Goal: Find specific page/section: Find specific page/section

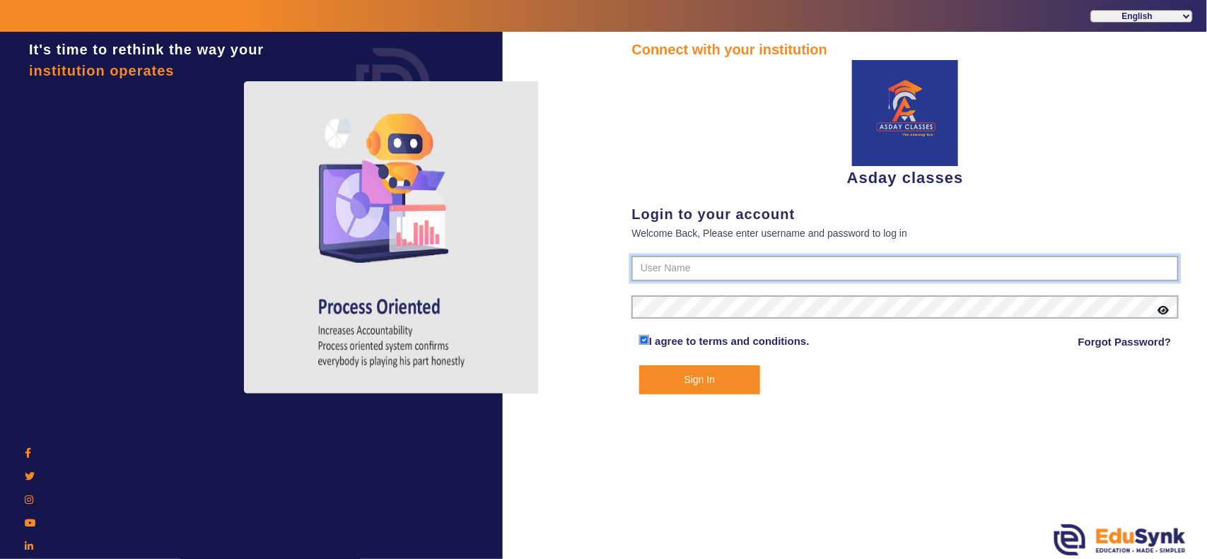
type input "7775077131"
click at [704, 377] on button "Sign In" at bounding box center [699, 380] width 121 height 29
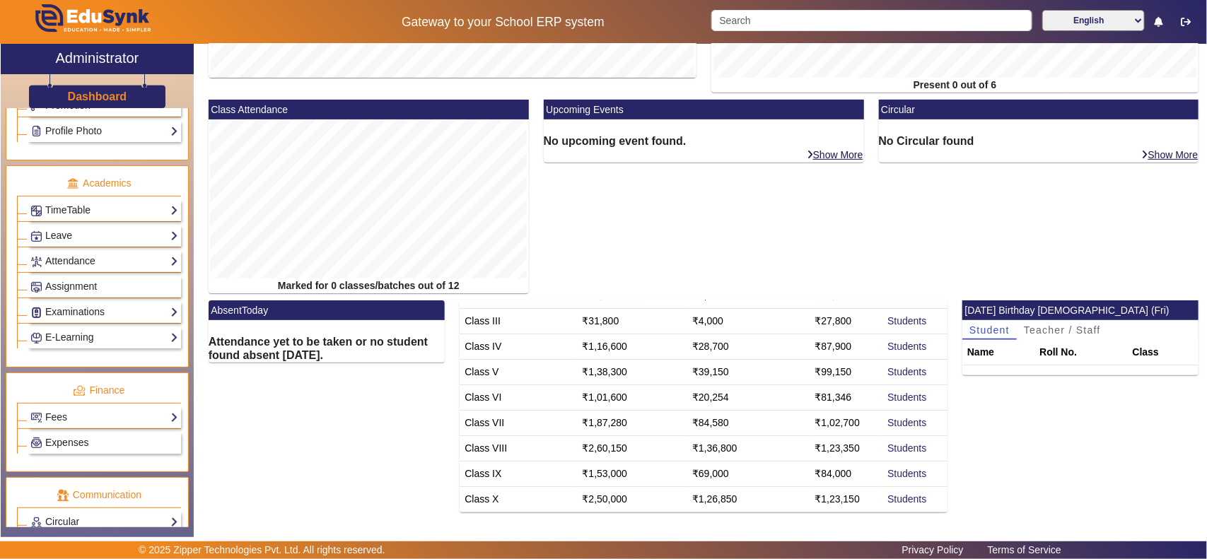
scroll to position [589, 0]
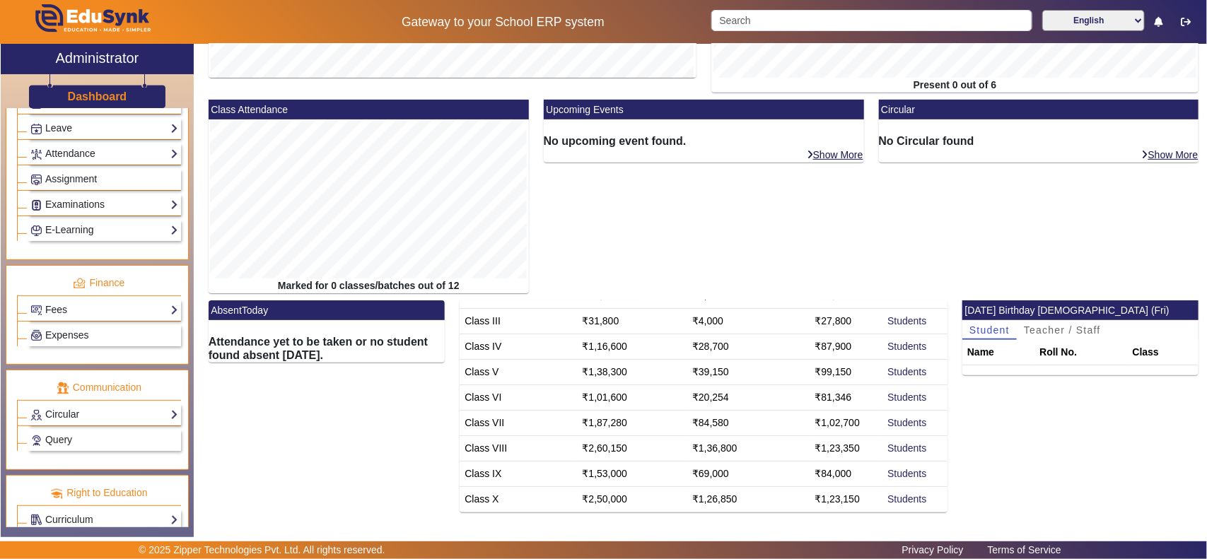
click at [65, 310] on div "Fees Institution Fee Setup Class Fee Setup Student Fee Setup Fee Audit Payment …" at bounding box center [104, 310] width 153 height 22
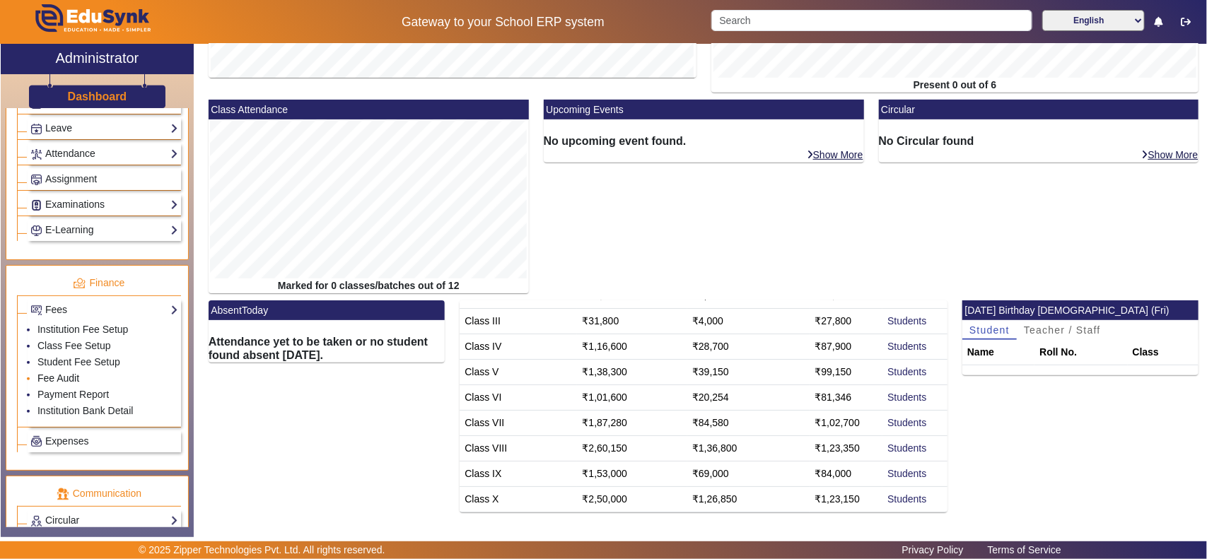
click at [72, 384] on link "Fee Audit" at bounding box center [58, 378] width 42 height 11
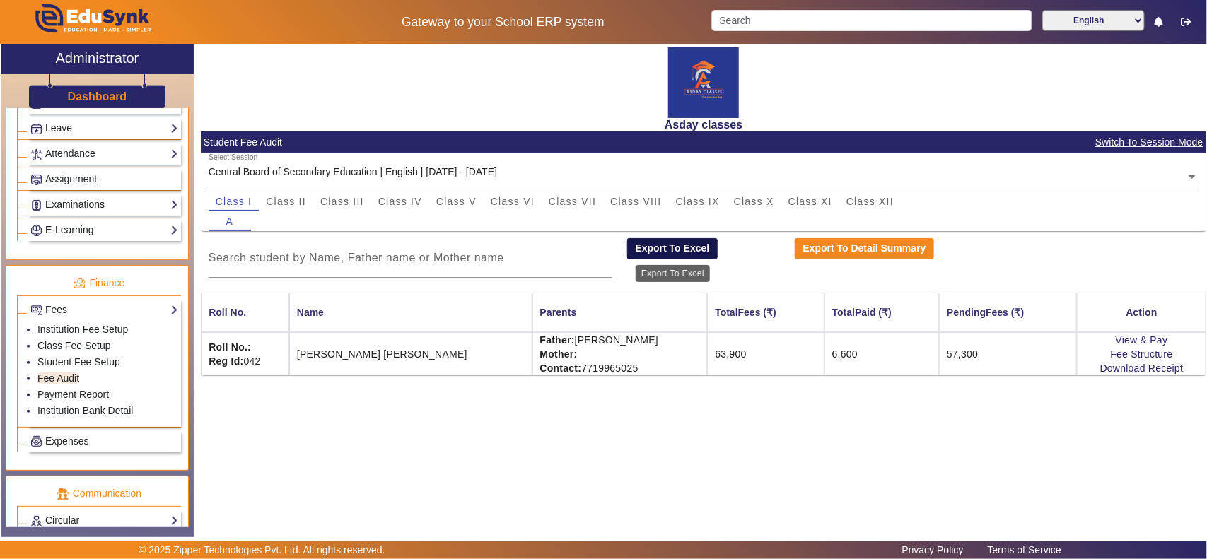
click at [681, 253] on button "Export To Excel" at bounding box center [672, 248] width 91 height 21
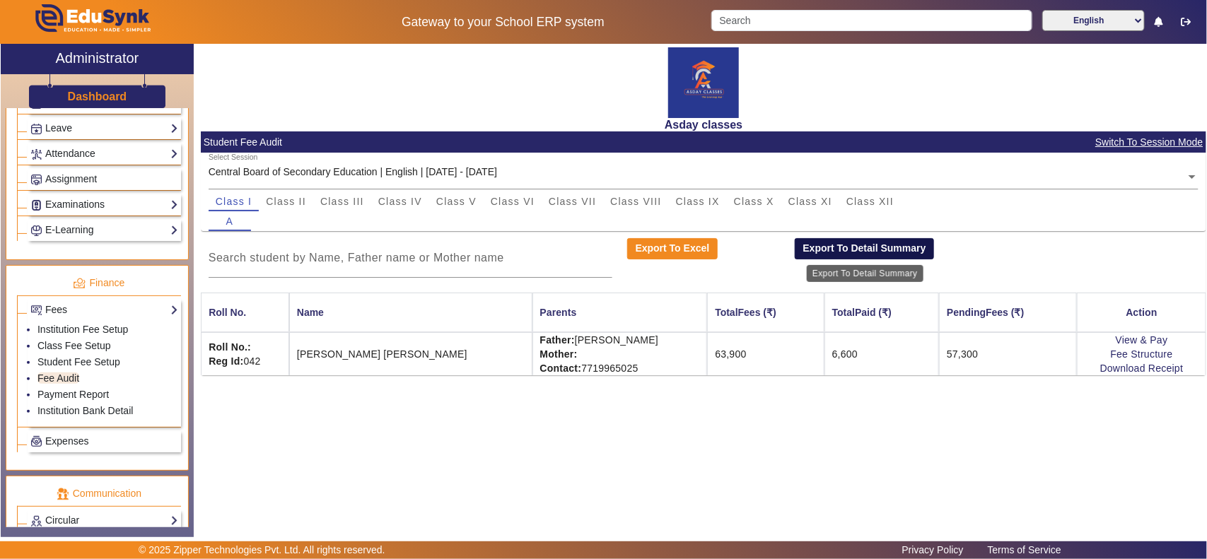
click at [836, 250] on button "Export To Detail Summary" at bounding box center [864, 248] width 139 height 21
click at [72, 400] on link "Payment Report" at bounding box center [72, 394] width 71 height 11
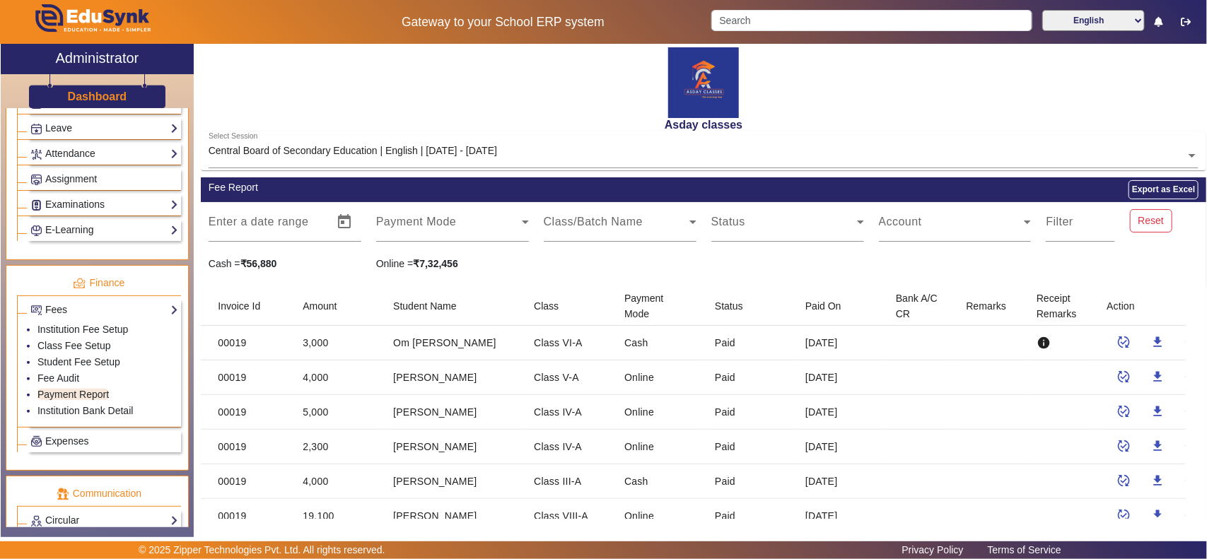
click at [871, 212] on div "Account" at bounding box center [955, 222] width 168 height 40
click at [854, 216] on icon at bounding box center [860, 222] width 17 height 17
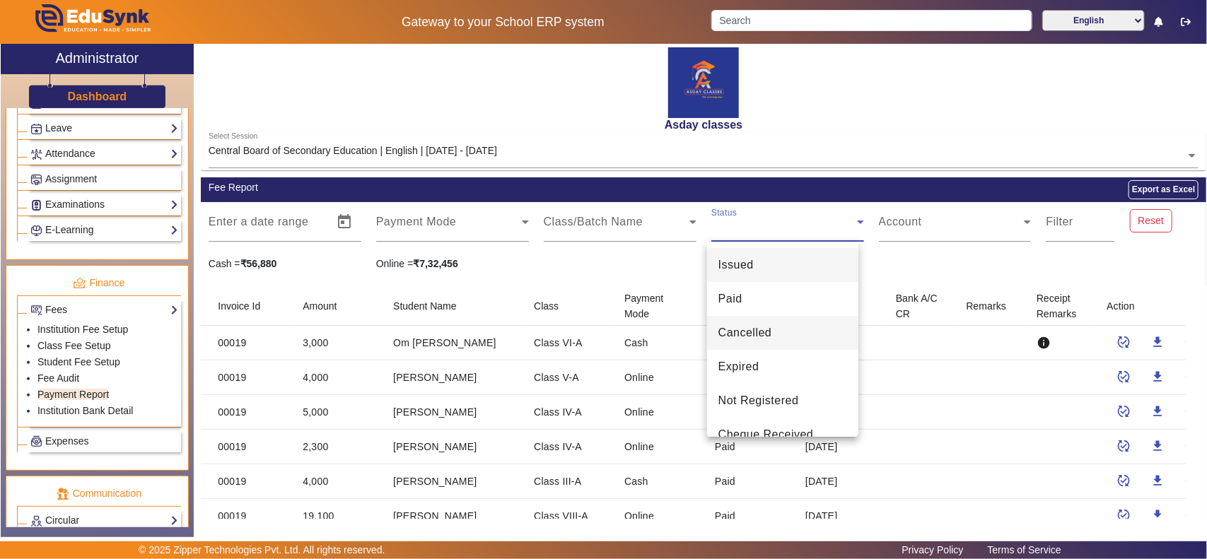
click at [771, 329] on span "Cancelled" at bounding box center [746, 333] width 54 height 17
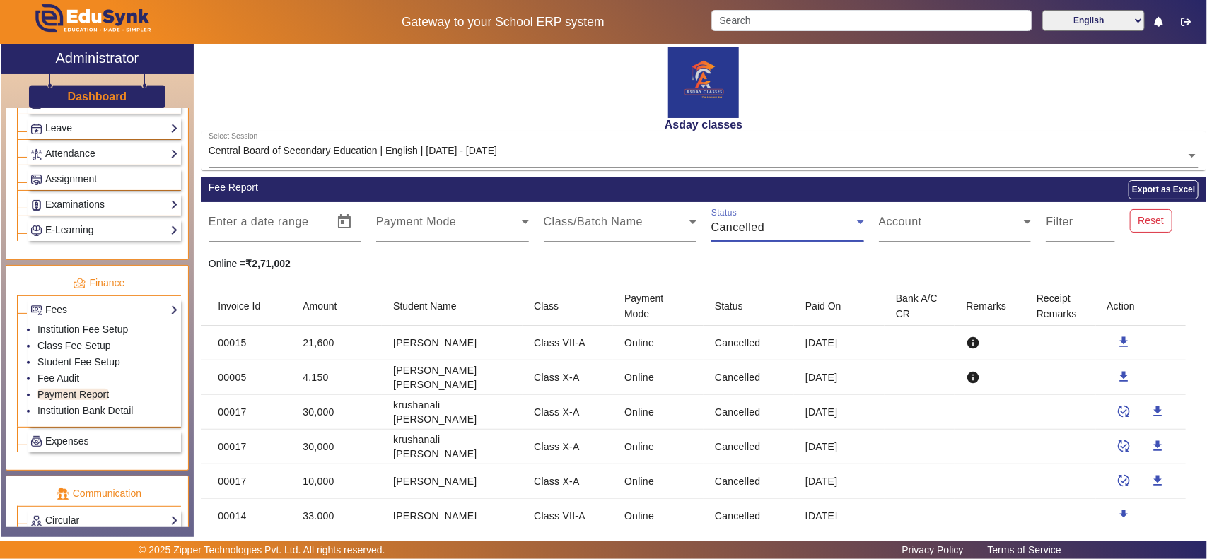
click at [790, 228] on div "Cancelled" at bounding box center [785, 227] width 146 height 17
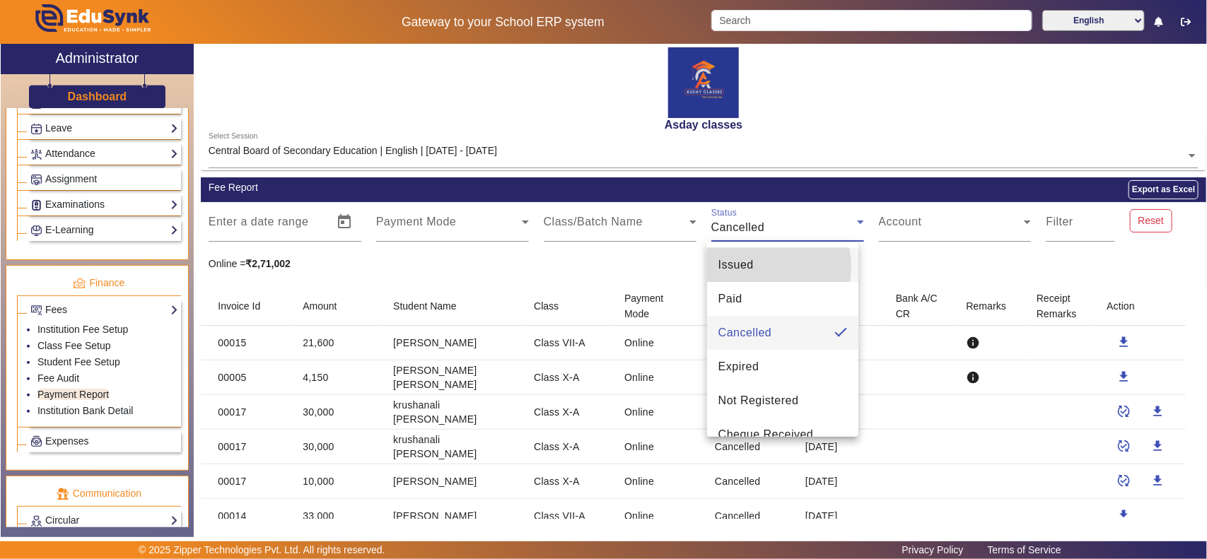
click at [762, 267] on mat-option "Issued" at bounding box center [782, 265] width 151 height 34
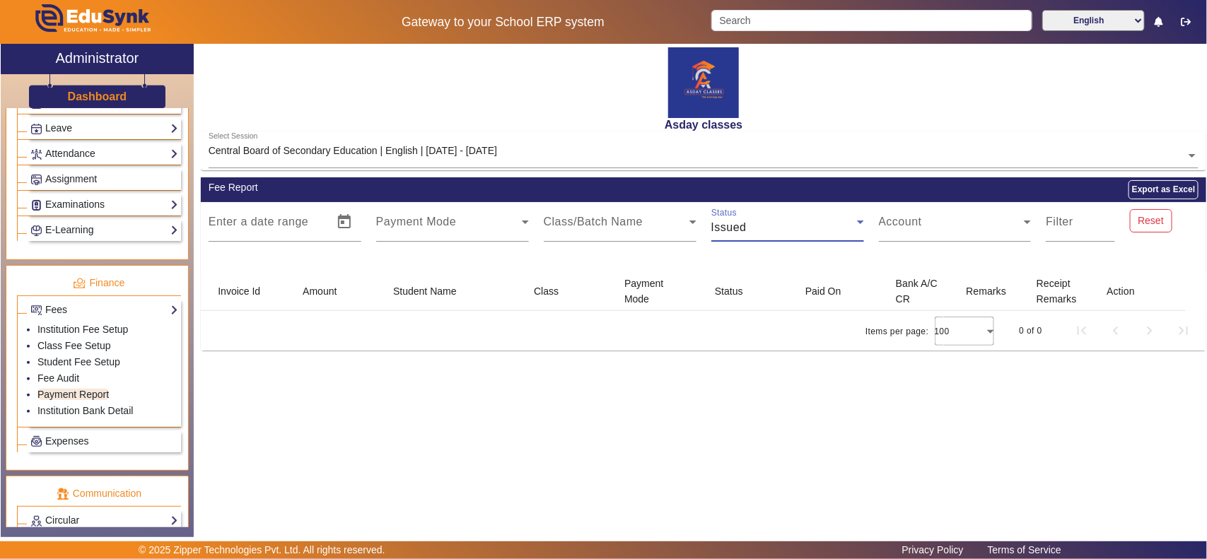
click at [794, 231] on div "Issued" at bounding box center [785, 227] width 146 height 17
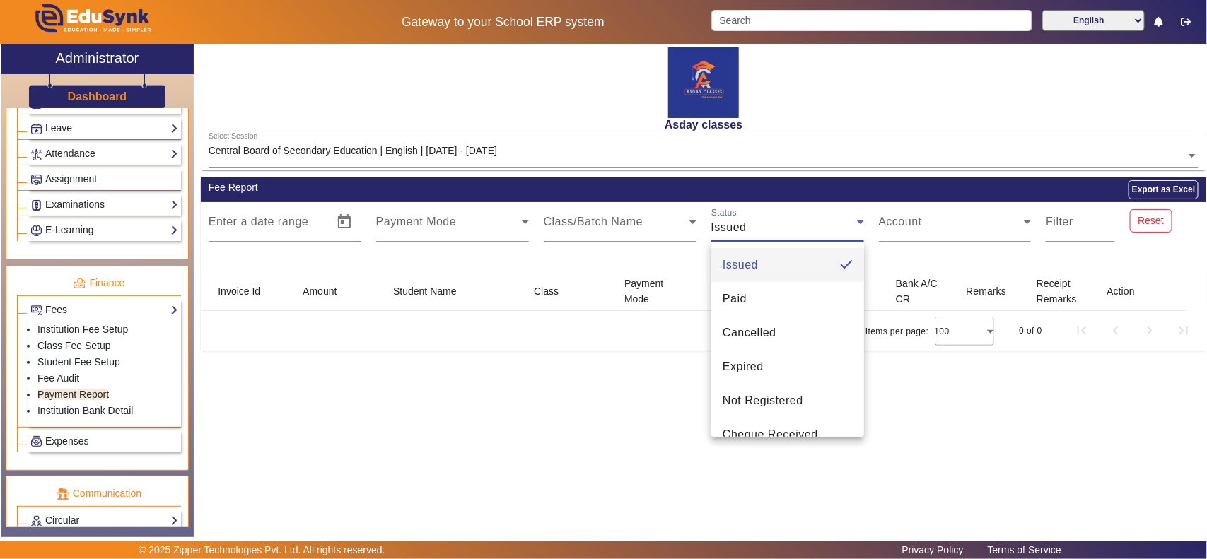
click at [1155, 224] on div at bounding box center [603, 279] width 1207 height 559
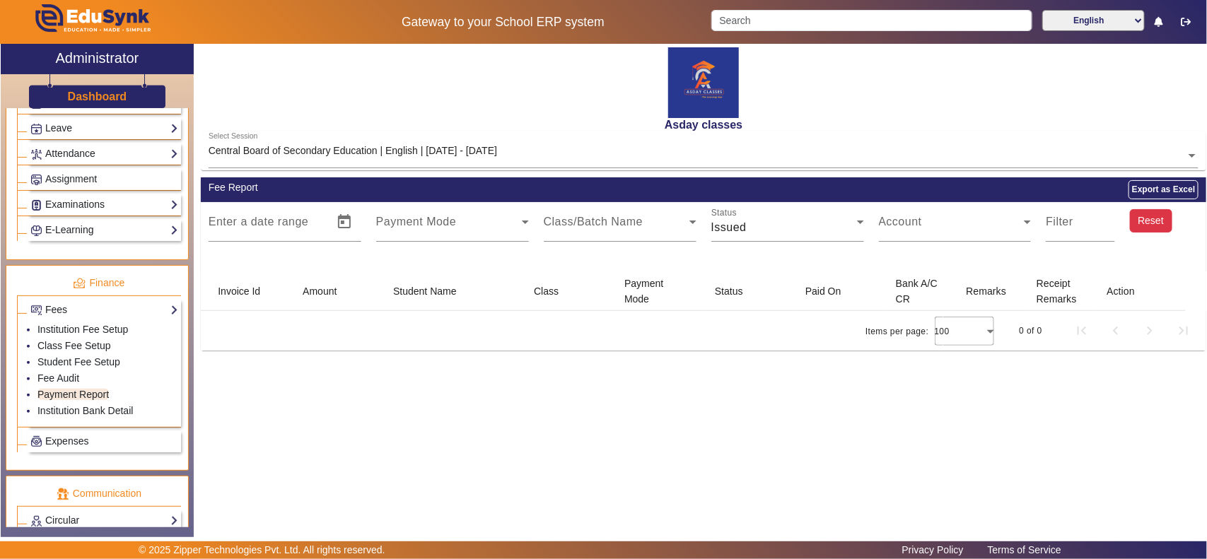
click at [1156, 214] on button "Reset" at bounding box center [1151, 221] width 42 height 24
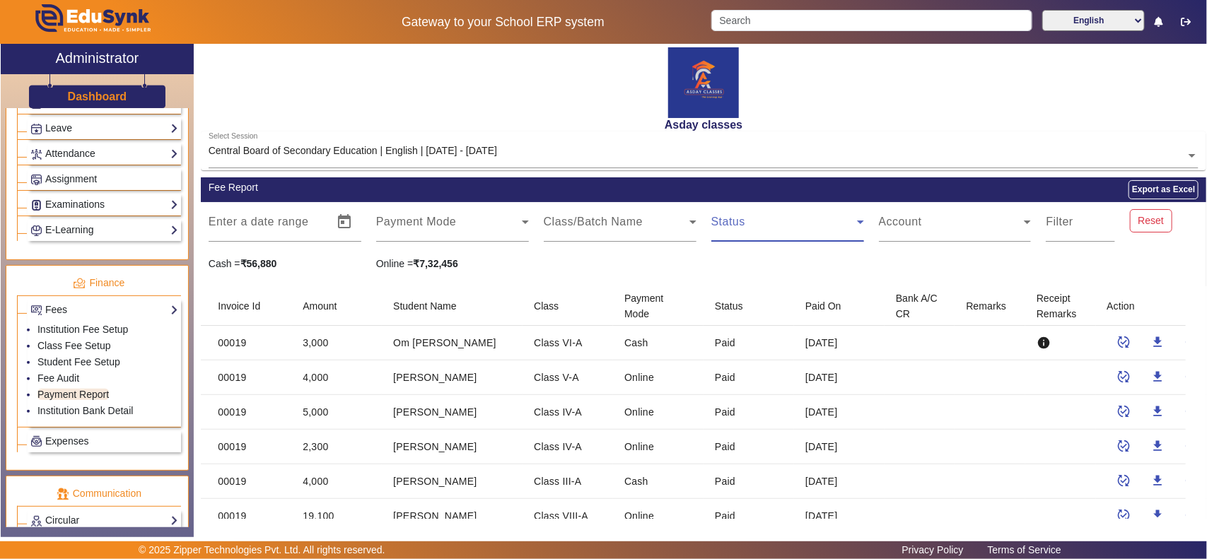
click at [803, 234] on span at bounding box center [785, 227] width 146 height 17
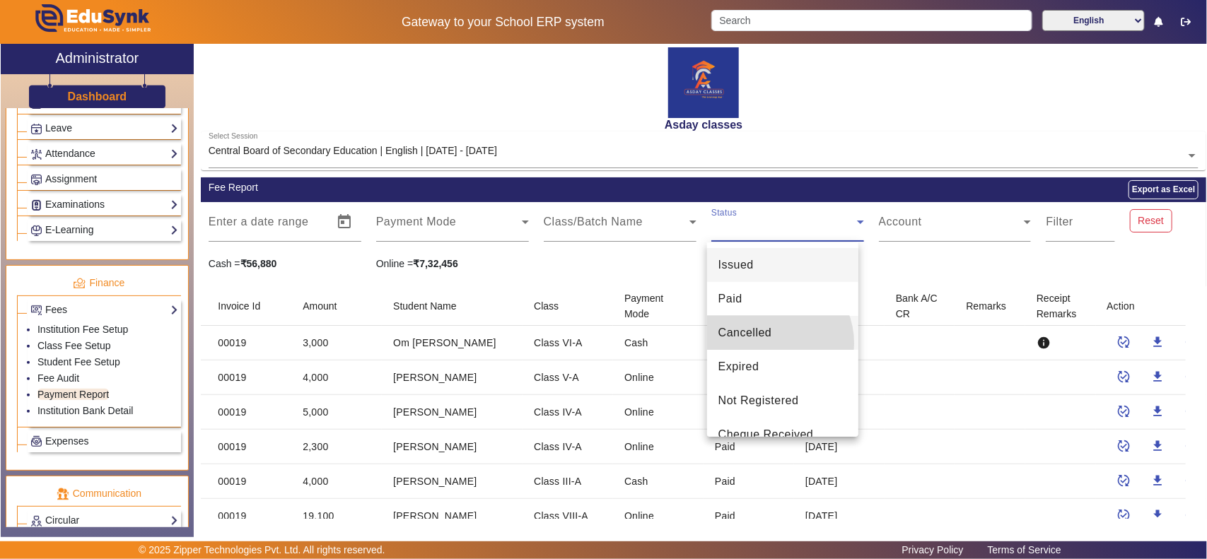
click at [767, 344] on mat-option "Cancelled" at bounding box center [782, 333] width 151 height 34
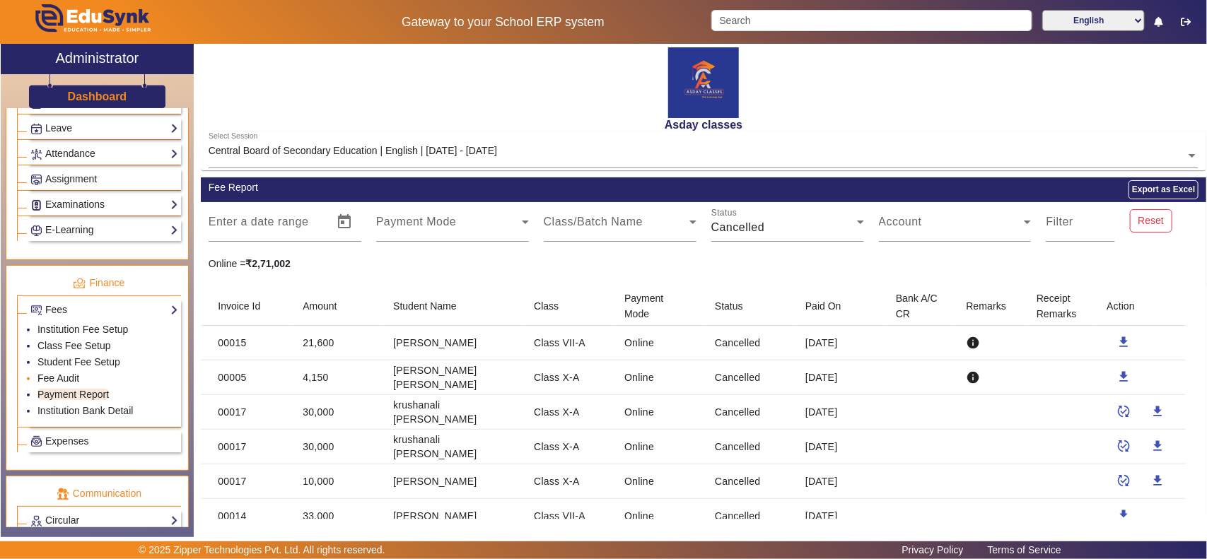
click at [68, 384] on link "Fee Audit" at bounding box center [58, 378] width 42 height 11
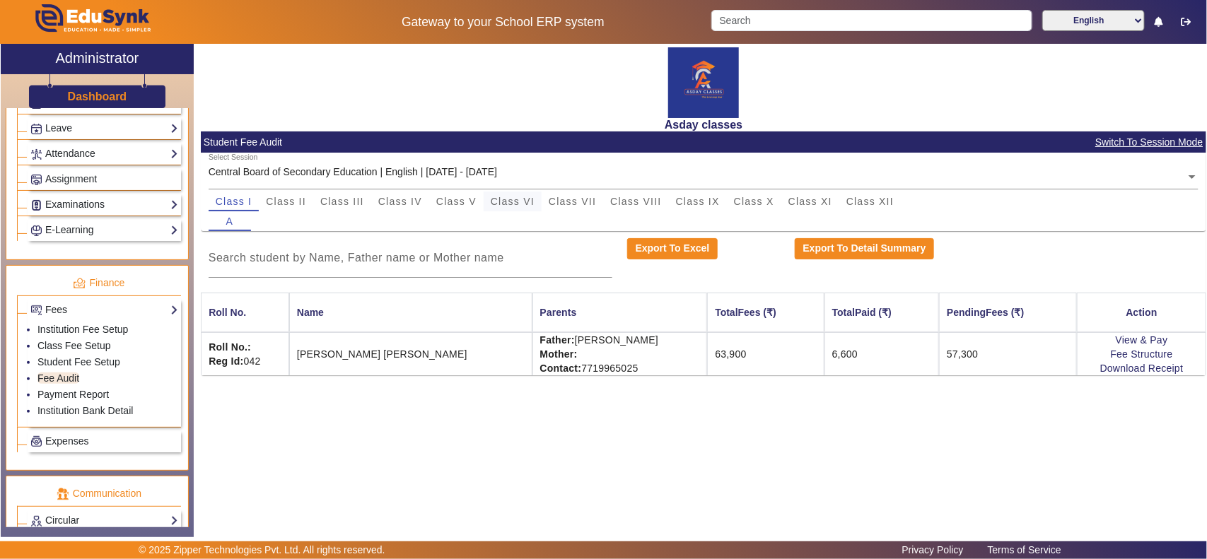
click at [521, 197] on span "Class VI" at bounding box center [513, 202] width 44 height 10
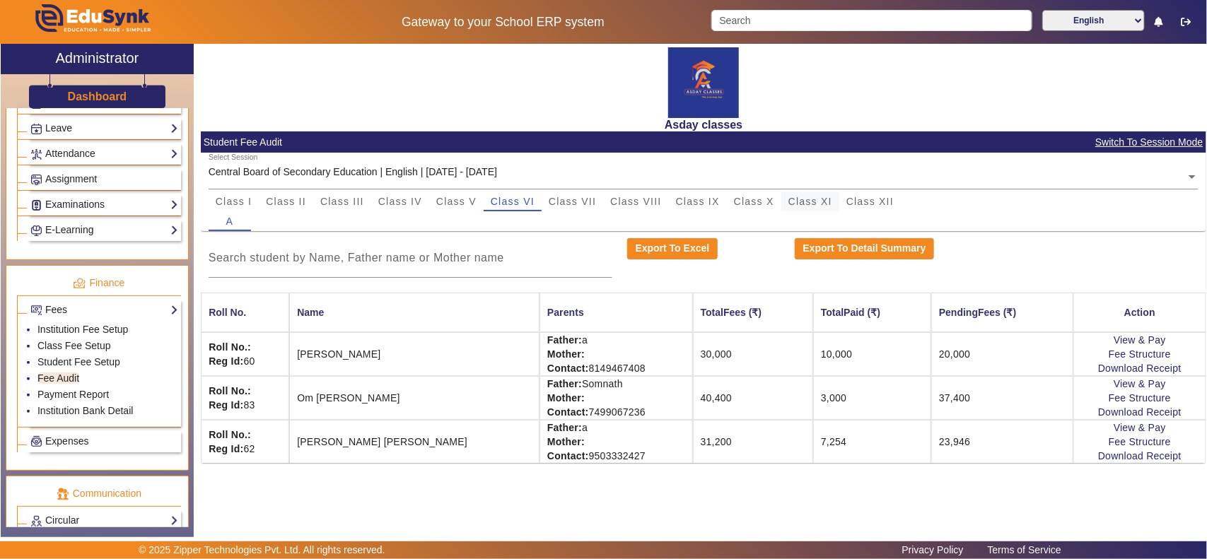
click at [825, 207] on span "Class XI" at bounding box center [811, 202] width 44 height 20
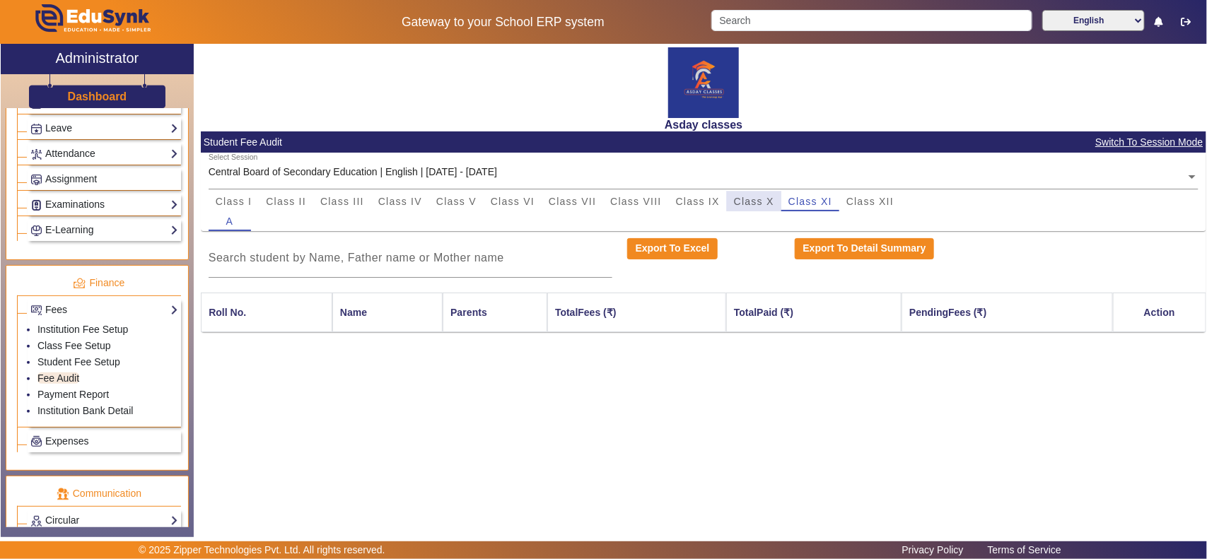
click at [753, 202] on span "Class X" at bounding box center [754, 202] width 40 height 10
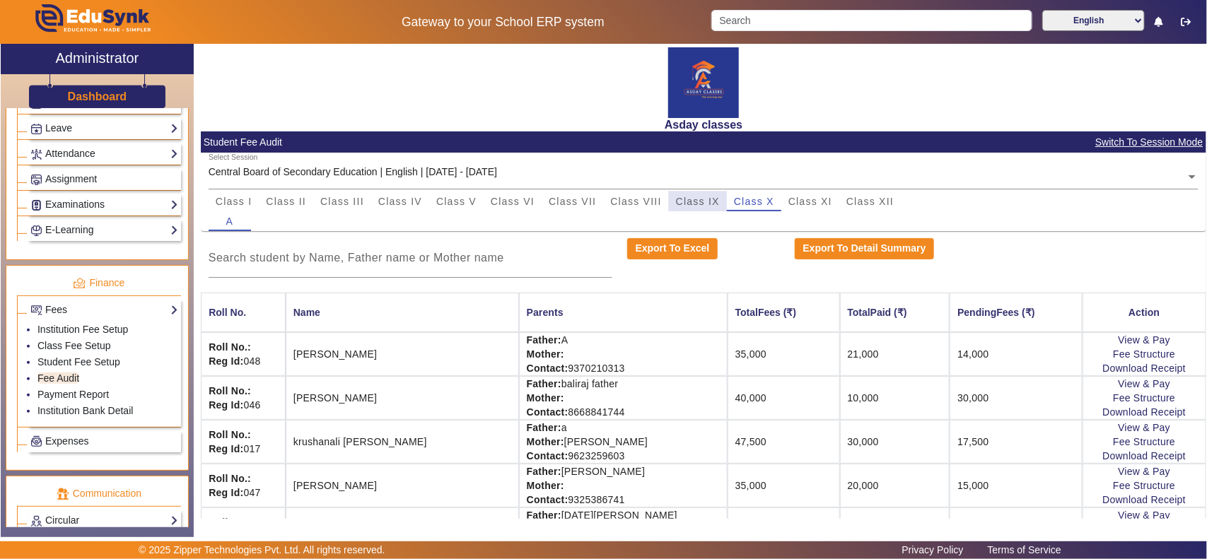
click at [692, 206] on span "Class IX" at bounding box center [698, 202] width 44 height 10
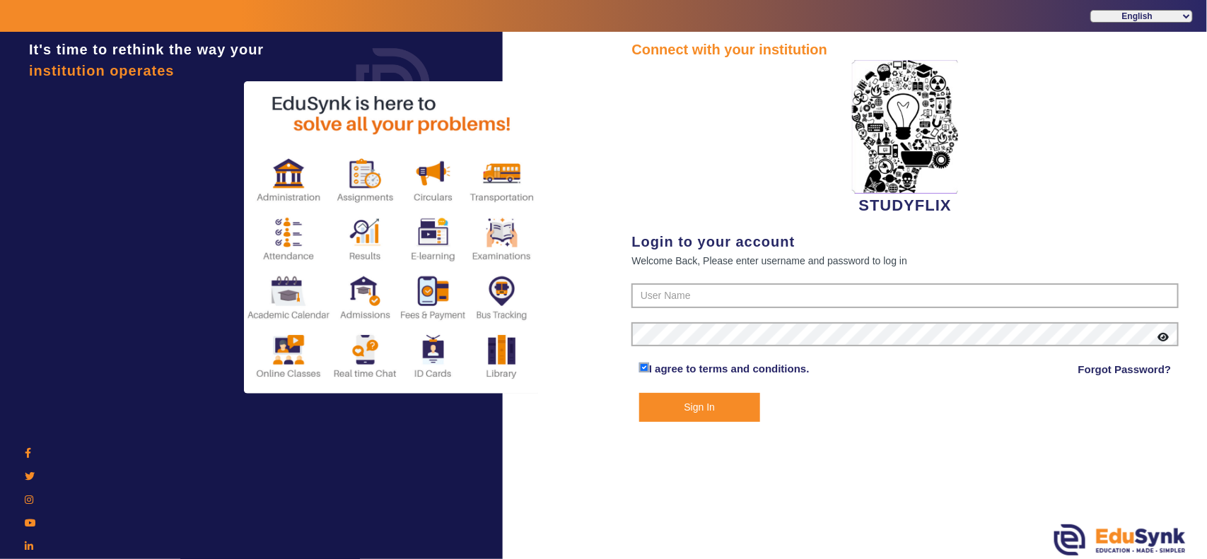
type input "6354922771"
click at [679, 416] on button "Sign In" at bounding box center [699, 407] width 121 height 29
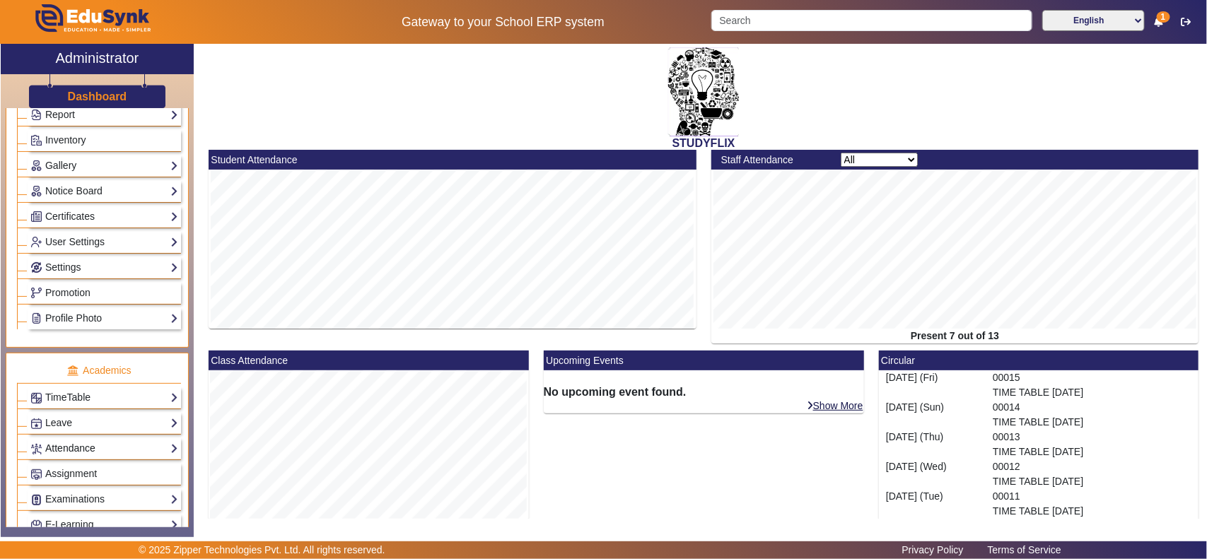
scroll to position [442, 0]
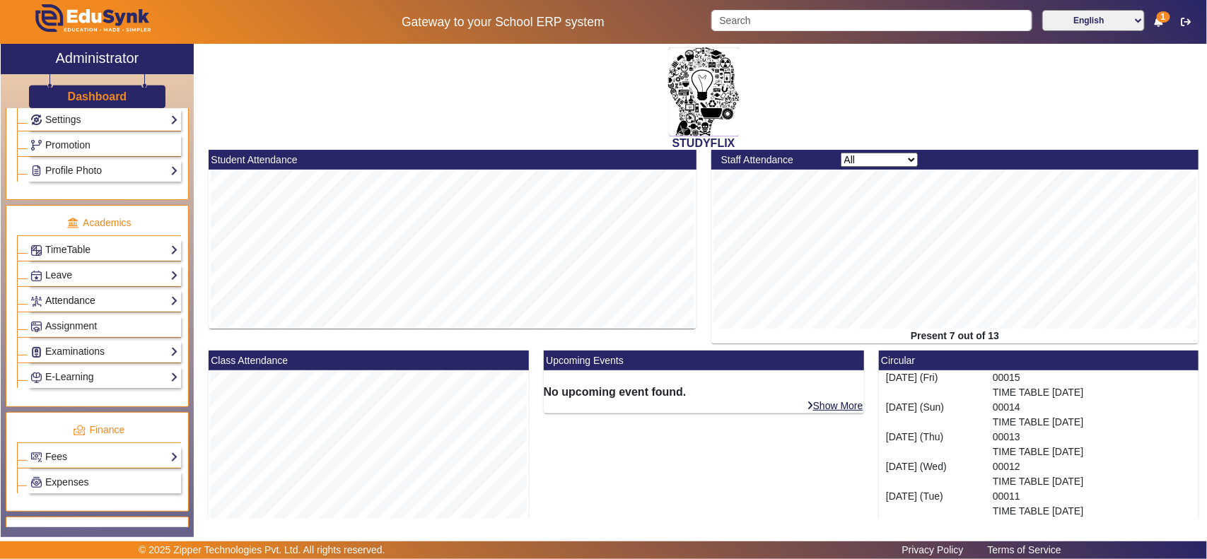
click at [81, 309] on link "Attendance" at bounding box center [104, 301] width 148 height 16
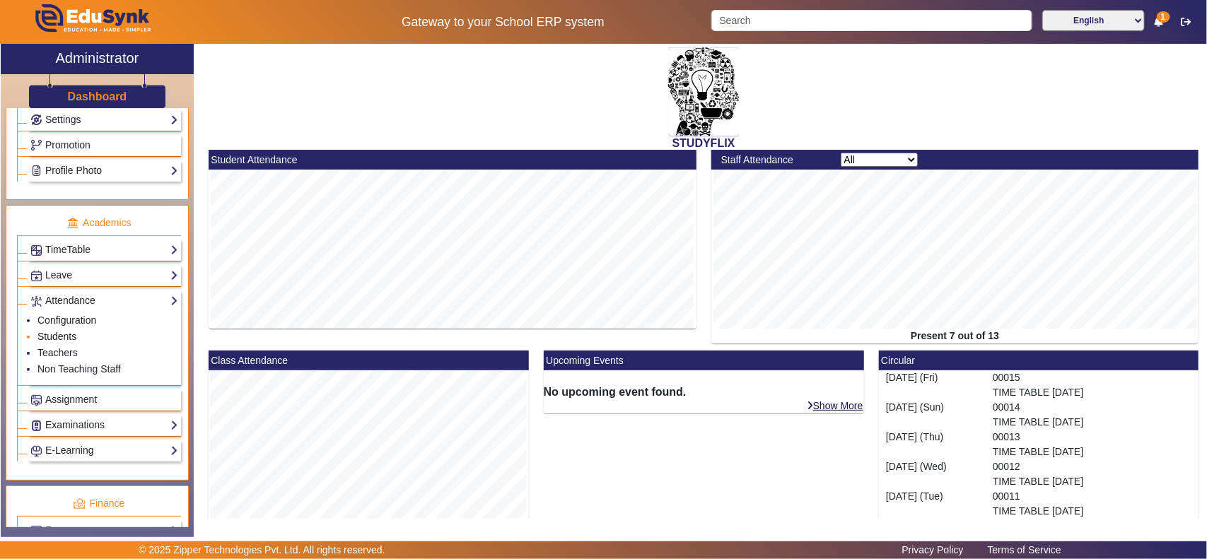
click at [71, 342] on link "Students" at bounding box center [56, 336] width 39 height 11
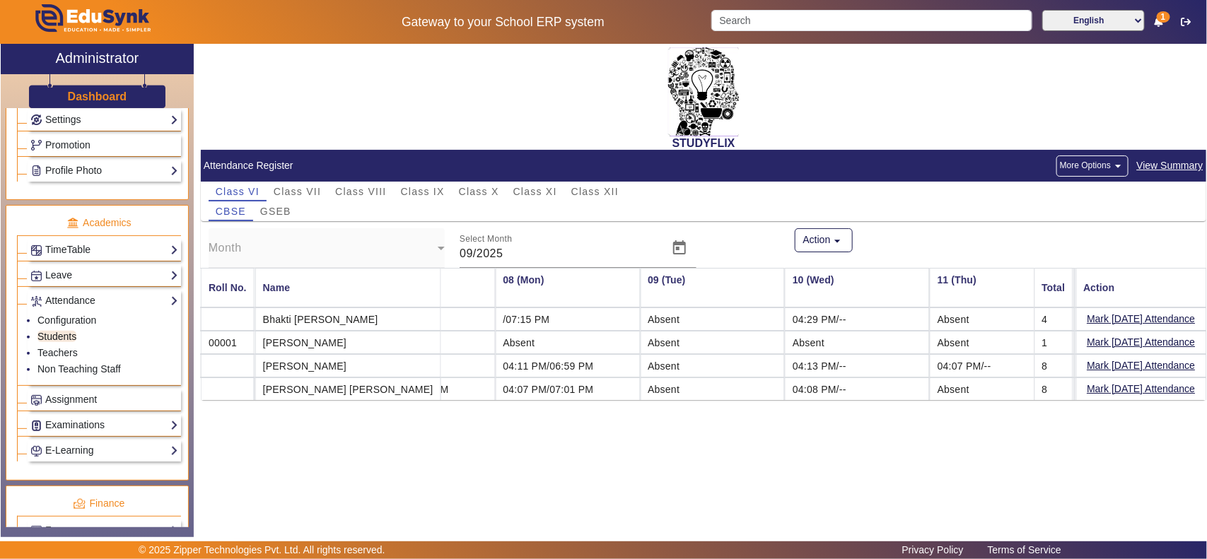
scroll to position [0, 951]
click at [67, 359] on link "Teachers" at bounding box center [57, 352] width 40 height 11
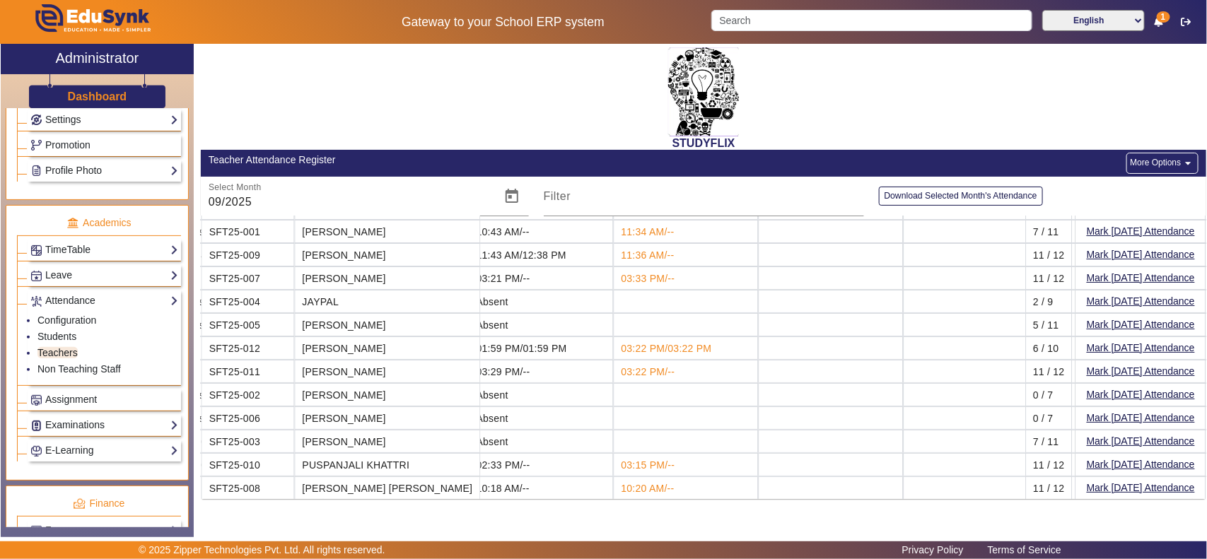
scroll to position [53, 1168]
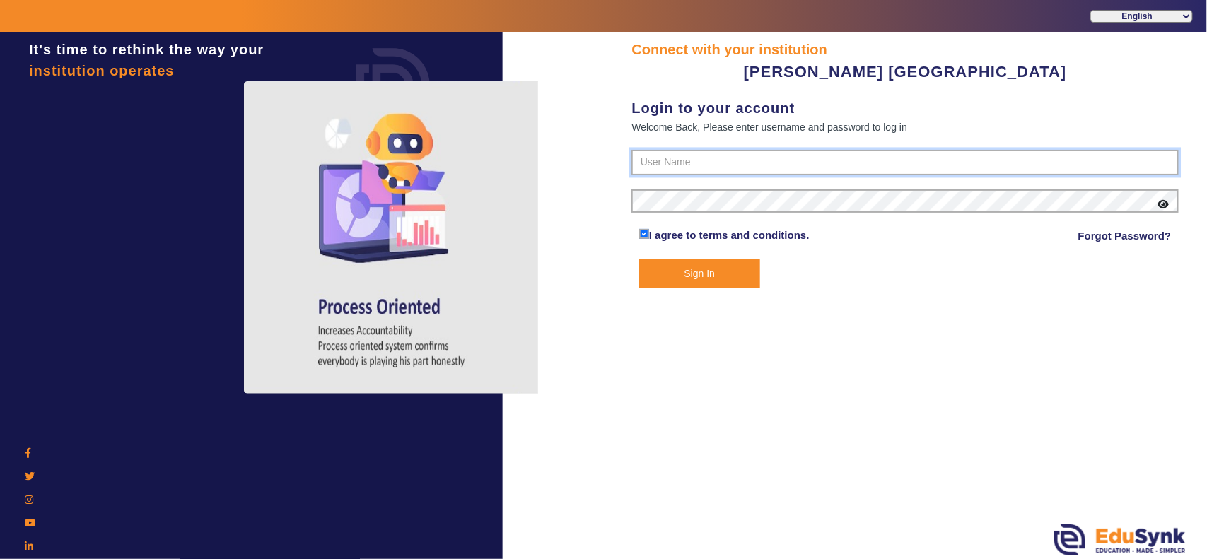
type input "7685859009"
click at [715, 285] on button "Sign In" at bounding box center [699, 274] width 121 height 29
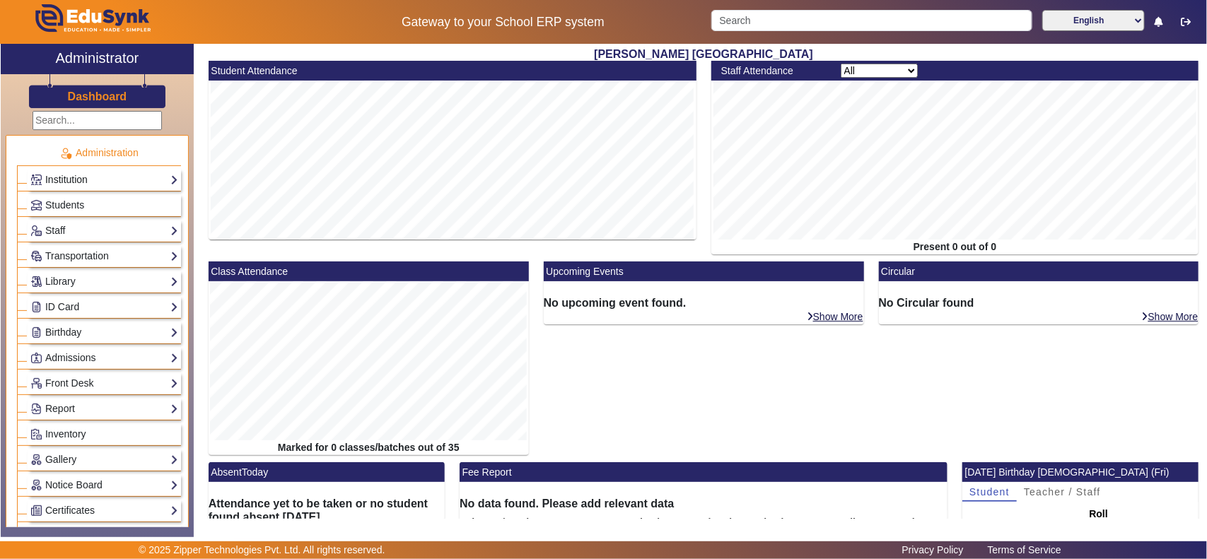
click at [88, 179] on link "Institution" at bounding box center [104, 180] width 148 height 16
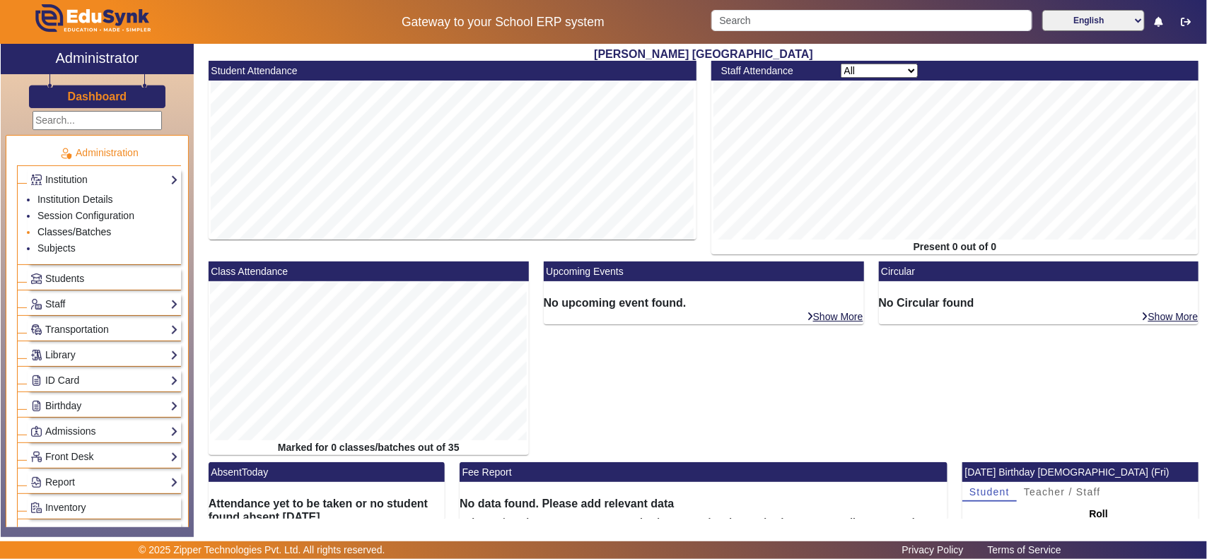
click at [71, 228] on link "Classes/Batches" at bounding box center [74, 231] width 74 height 11
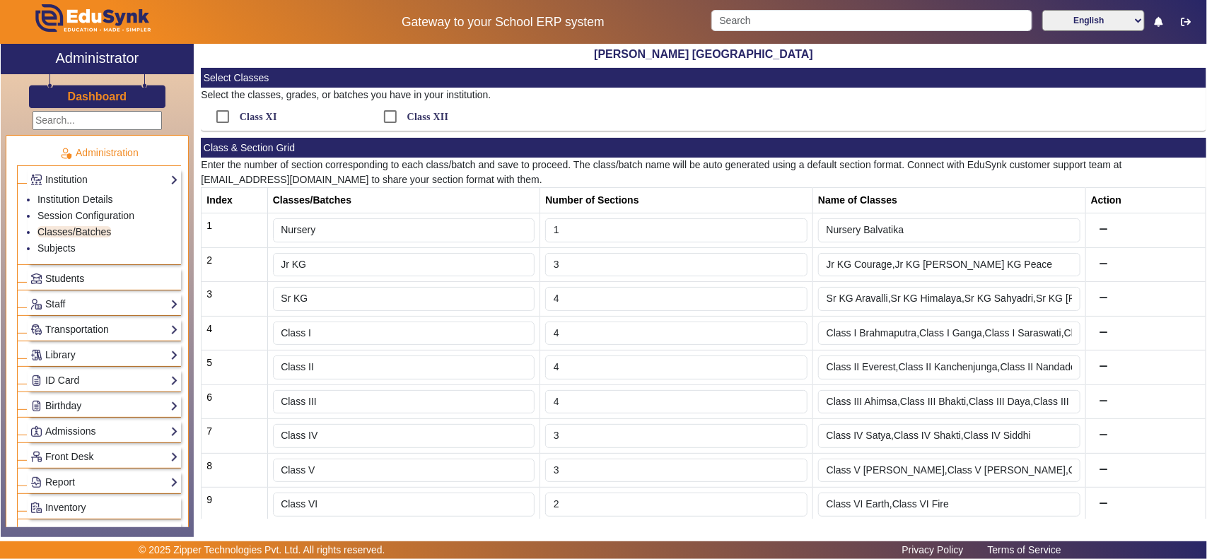
click at [64, 276] on span "Students" at bounding box center [64, 278] width 39 height 11
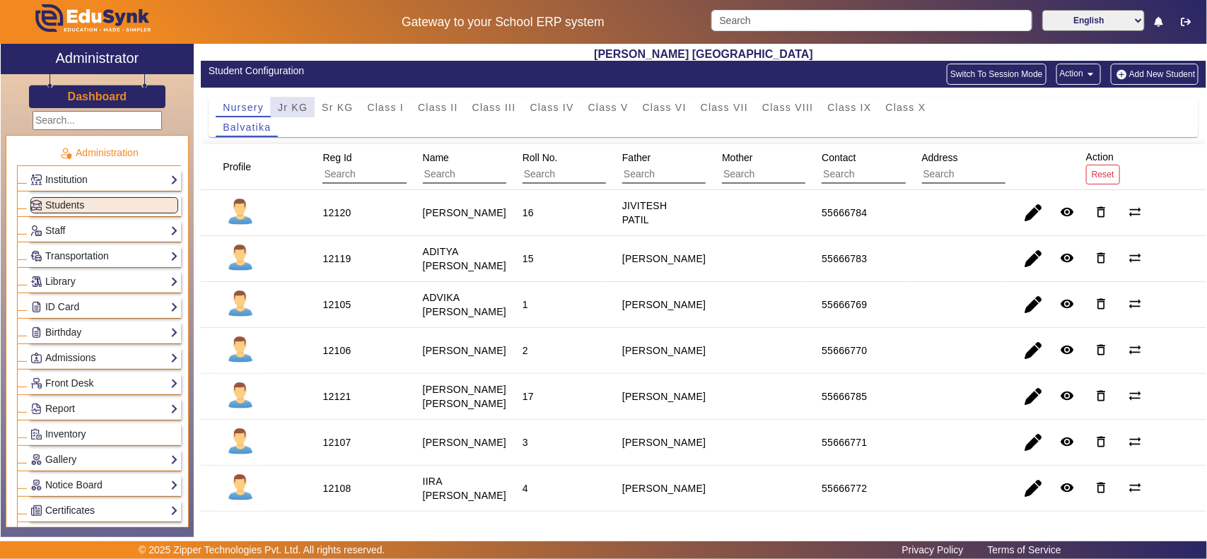
click at [288, 106] on span "Jr KG" at bounding box center [293, 108] width 30 height 10
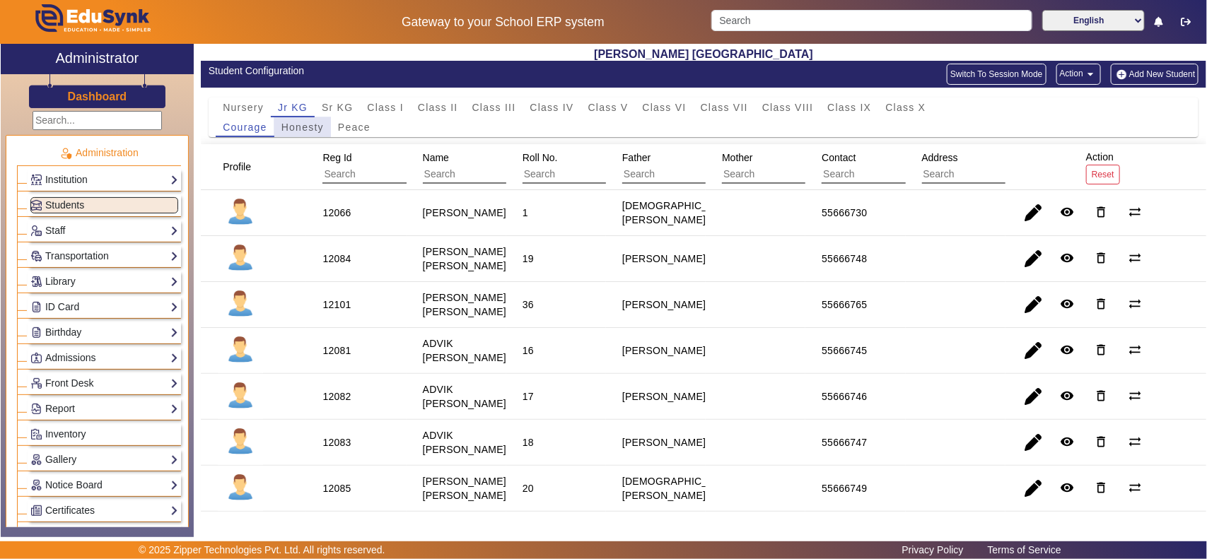
click at [299, 124] on span "Honesty" at bounding box center [303, 127] width 42 height 10
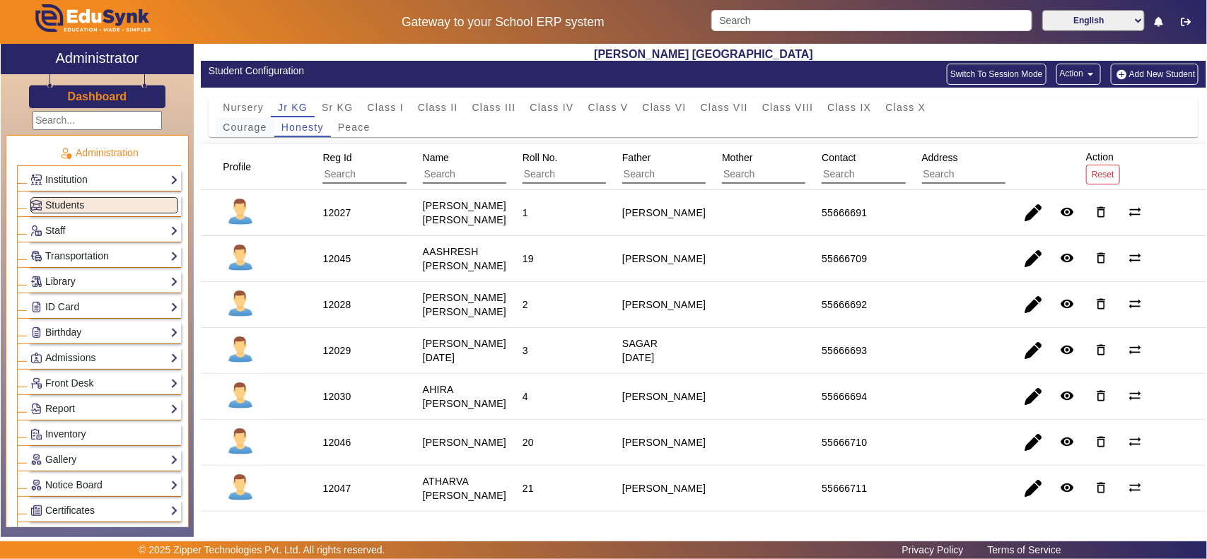
click at [243, 134] on span "Courage" at bounding box center [245, 127] width 44 height 20
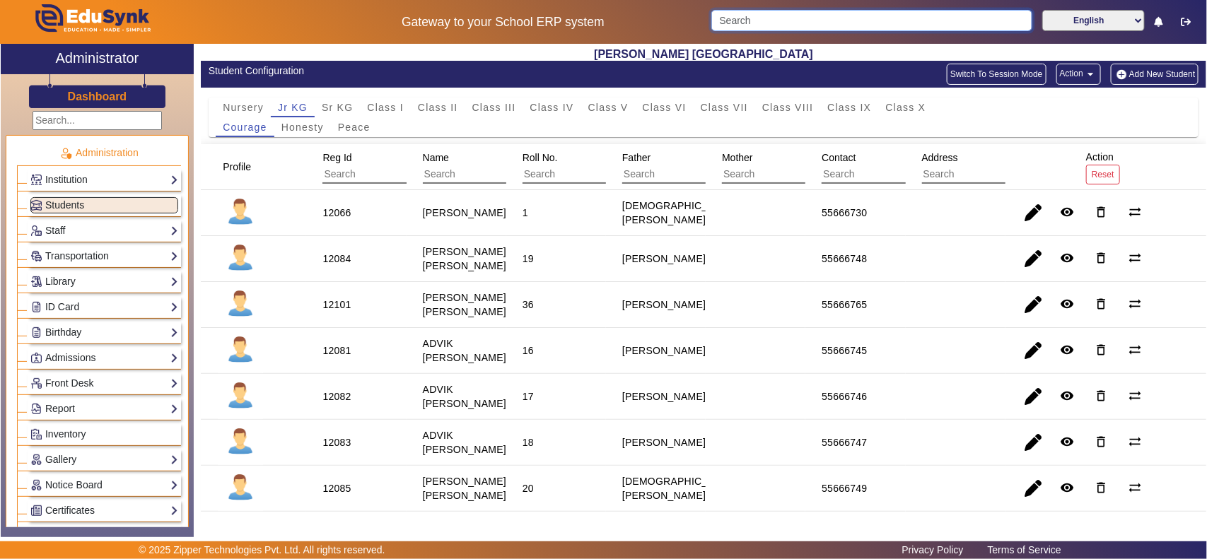
drag, startPoint x: 885, startPoint y: 11, endPoint x: 877, endPoint y: 16, distance: 9.2
click at [884, 12] on input "Search" at bounding box center [872, 20] width 320 height 21
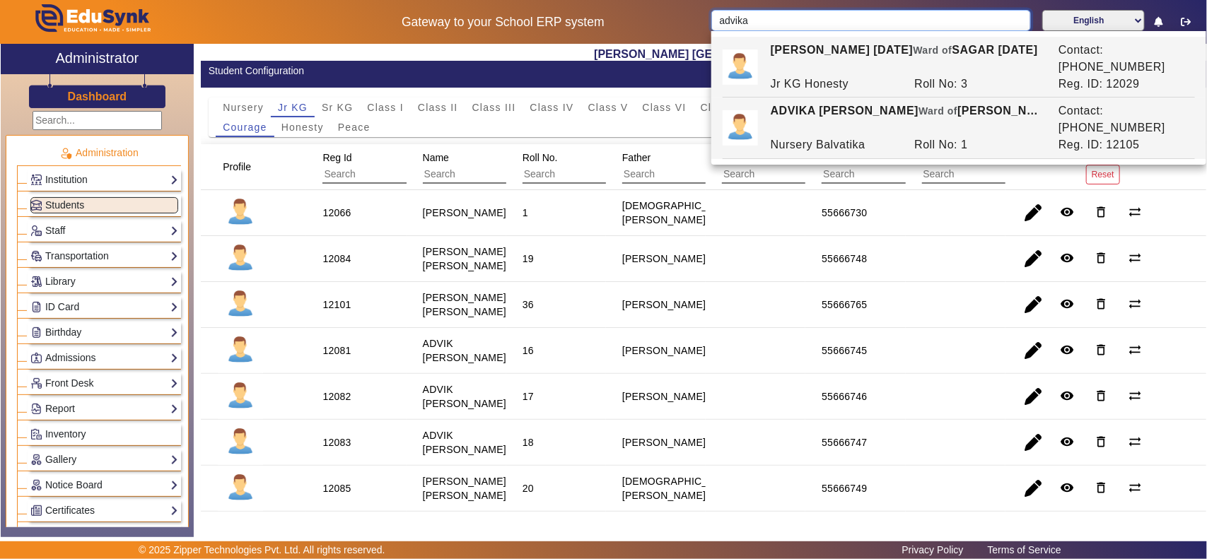
type input "advika"
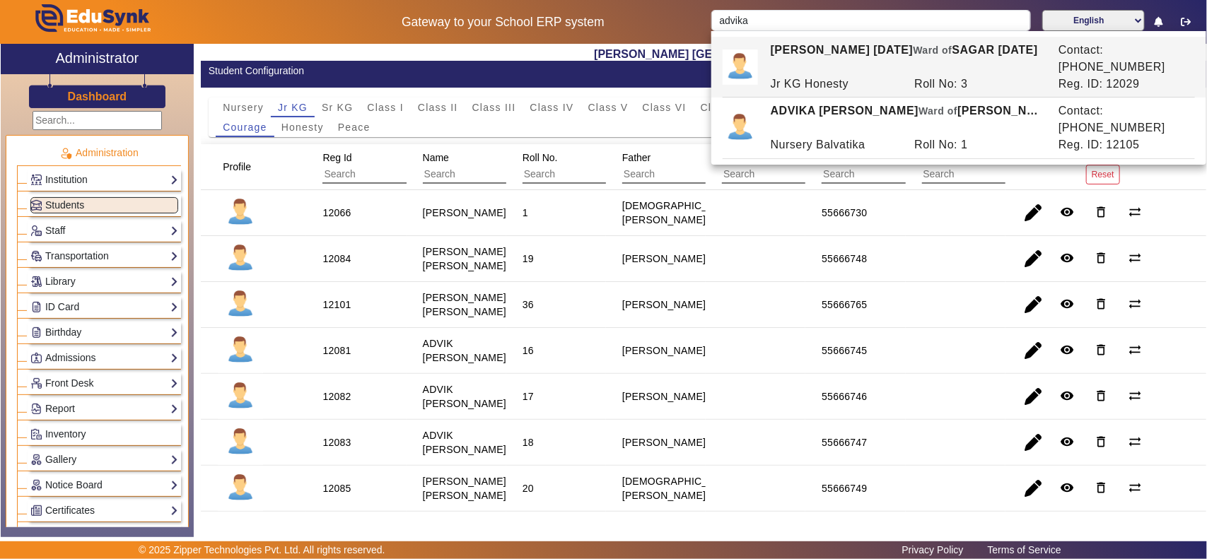
click at [506, 55] on h2 "Shri S. T. Kadam Vidyalaya" at bounding box center [704, 53] width 1006 height 13
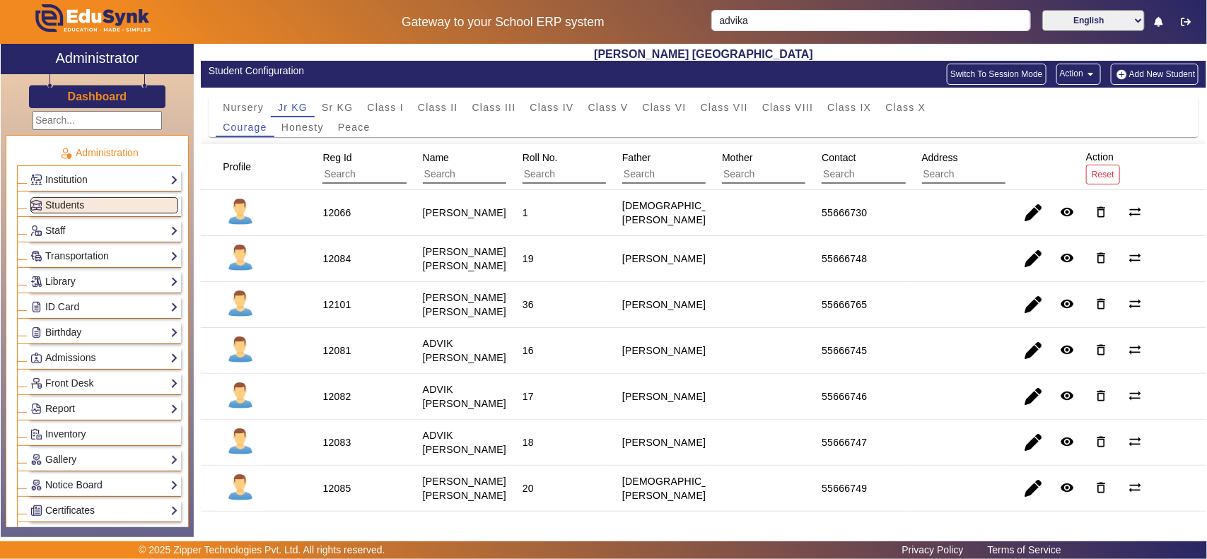
click at [83, 54] on h2 "Administrator" at bounding box center [96, 58] width 83 height 17
